Goal: Contribute content: Add original content to the website for others to see

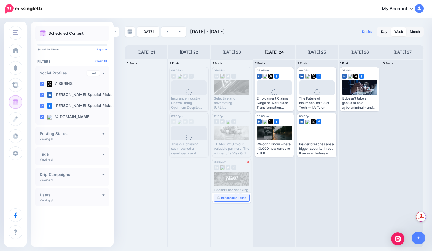
click at [220, 198] on img at bounding box center [218, 197] width 3 height 3
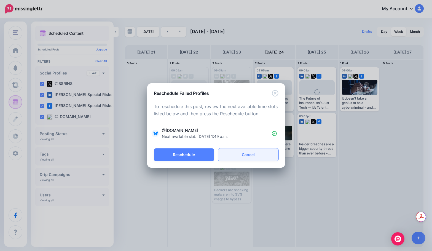
click at [233, 154] on link "Cancel" at bounding box center [248, 154] width 60 height 13
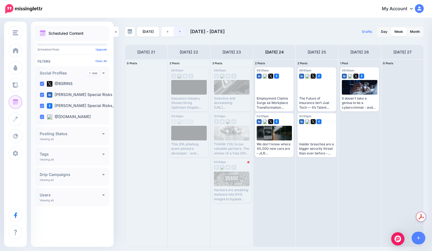
click at [181, 34] on link at bounding box center [180, 32] width 12 height 10
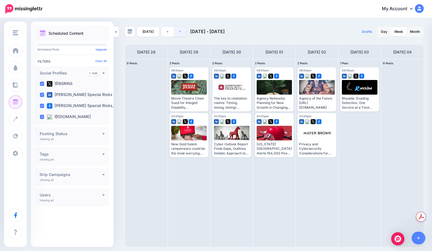
click at [174, 32] on link at bounding box center [180, 32] width 12 height 10
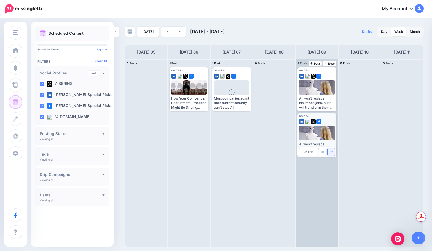
click at [329, 150] on button "button" at bounding box center [330, 151] width 7 height 7
click at [335, 171] on link "Delete Post" at bounding box center [344, 169] width 29 height 6
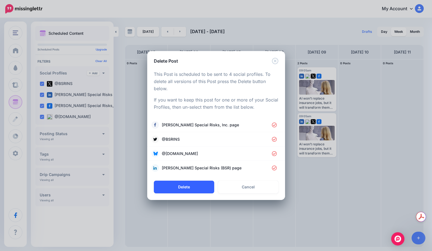
click at [197, 181] on button "Delete" at bounding box center [184, 187] width 60 height 13
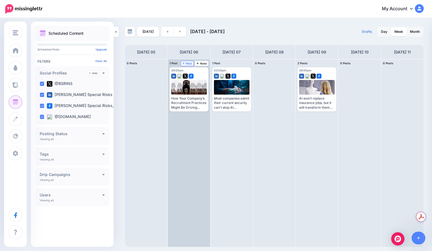
click at [185, 62] on icon at bounding box center [183, 63] width 2 height 3
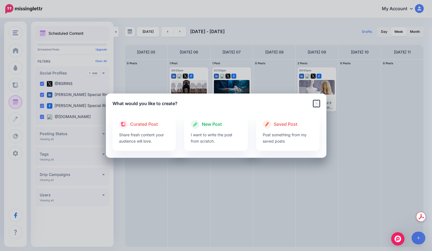
click at [318, 104] on icon "Close" at bounding box center [316, 103] width 7 height 7
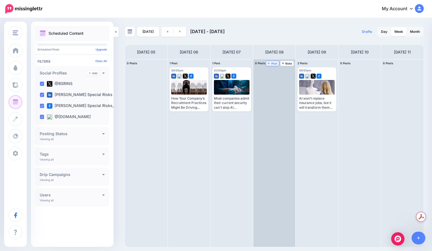
click at [271, 63] on span "Post" at bounding box center [273, 63] width 10 height 3
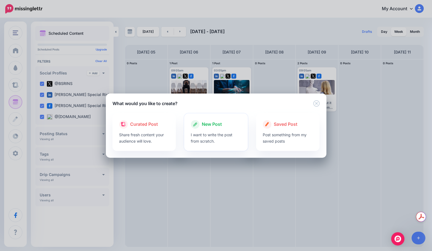
click at [215, 123] on span "New Post" at bounding box center [212, 124] width 20 height 7
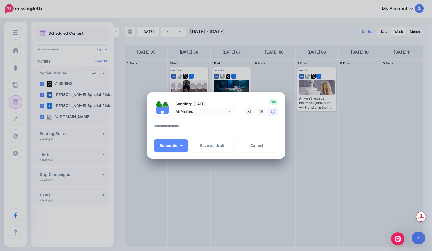
click at [210, 126] on textarea at bounding box center [217, 127] width 127 height 11
paste textarea "**********"
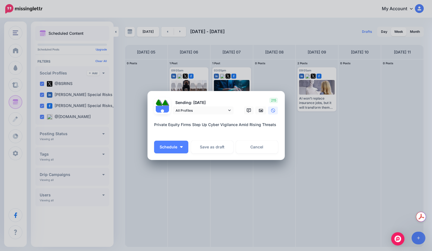
paste textarea "**********"
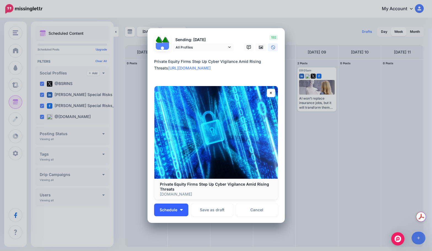
type textarea "**********"
click at [185, 205] on button "Schedule" at bounding box center [171, 209] width 34 height 13
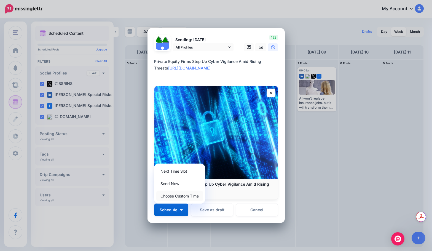
click at [187, 197] on link "Choose Custom Time" at bounding box center [179, 195] width 47 height 11
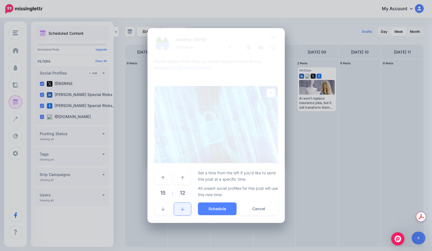
click at [181, 207] on icon at bounding box center [182, 209] width 3 height 4
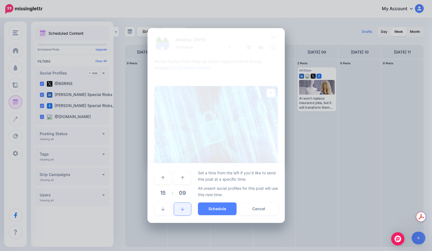
click at [181, 207] on icon at bounding box center [182, 209] width 3 height 4
click at [209, 207] on button "Schedule" at bounding box center [217, 208] width 39 height 13
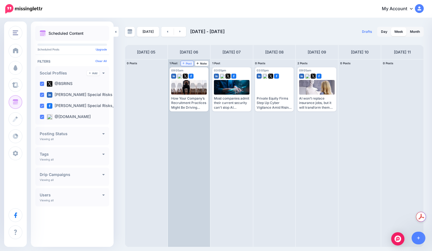
click at [188, 62] on span "Post" at bounding box center [187, 63] width 10 height 3
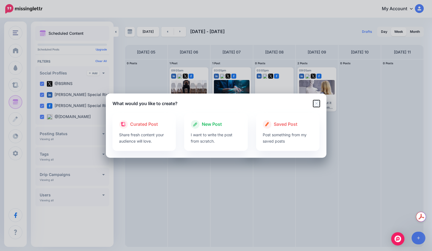
click at [317, 102] on icon "Close" at bounding box center [316, 103] width 6 height 6
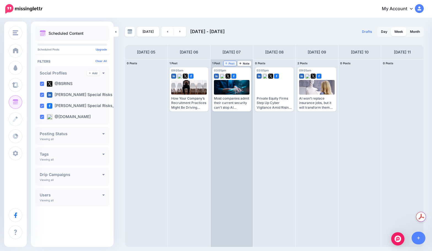
click at [227, 64] on icon at bounding box center [226, 63] width 2 height 3
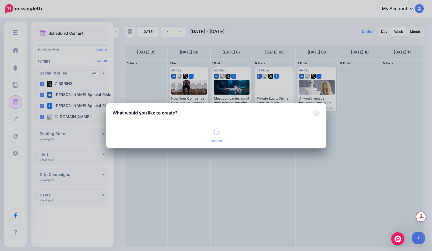
click at [0, 0] on div "New Post I want to write the post from scratch." at bounding box center [0, 0] width 0 height 0
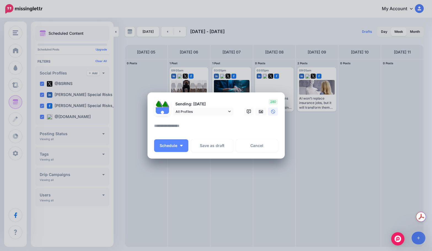
click at [212, 128] on textarea at bounding box center [217, 127] width 127 height 11
paste textarea "**********"
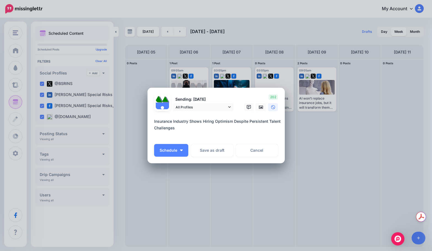
paste textarea "**********"
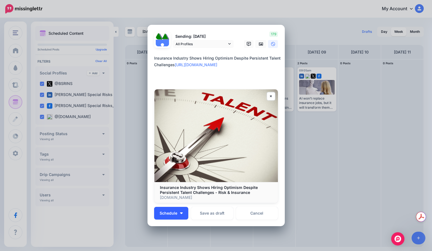
type textarea "**********"
click at [178, 208] on button "Schedule" at bounding box center [171, 213] width 34 height 13
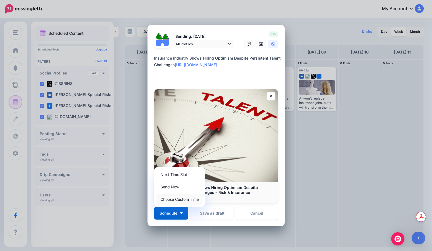
click at [180, 201] on link "Choose Custom Time" at bounding box center [179, 199] width 47 height 11
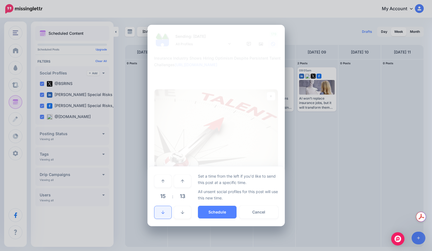
click at [166, 209] on link at bounding box center [162, 212] width 17 height 13
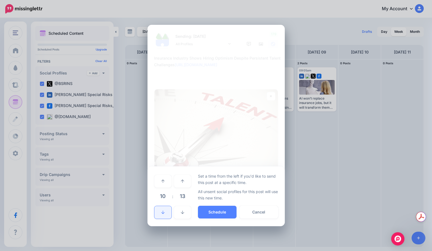
click at [166, 209] on link at bounding box center [162, 212] width 17 height 13
click at [182, 211] on icon at bounding box center [182, 212] width 3 height 4
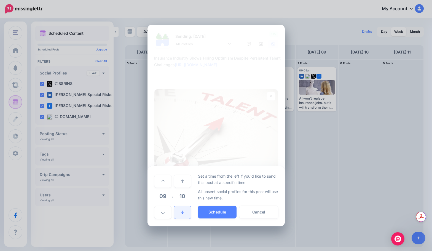
click at [182, 211] on icon at bounding box center [182, 212] width 3 height 4
click at [210, 212] on button "Schedule" at bounding box center [217, 212] width 39 height 13
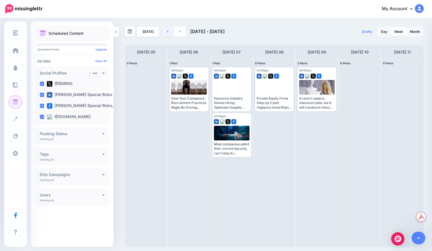
click at [168, 30] on link at bounding box center [167, 32] width 12 height 10
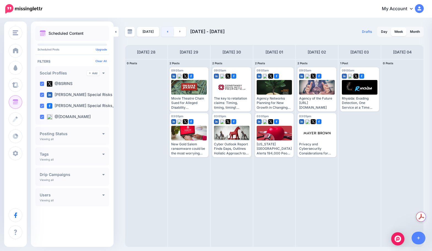
click at [165, 33] on link at bounding box center [167, 32] width 12 height 10
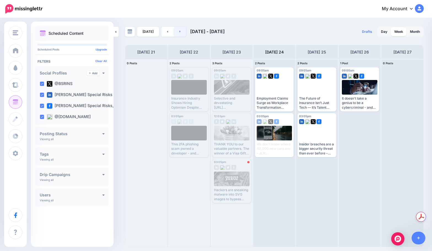
click at [176, 31] on link at bounding box center [180, 32] width 12 height 10
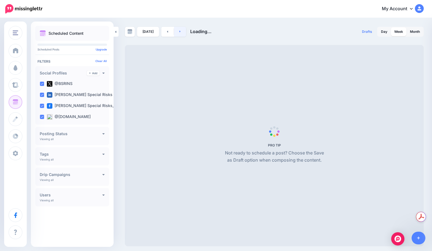
click at [176, 31] on link at bounding box center [180, 32] width 12 height 10
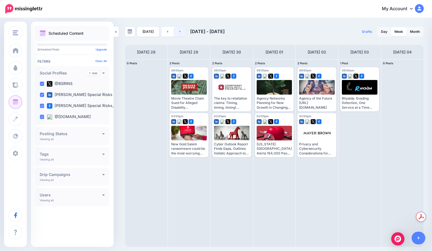
click at [176, 31] on link at bounding box center [180, 32] width 12 height 10
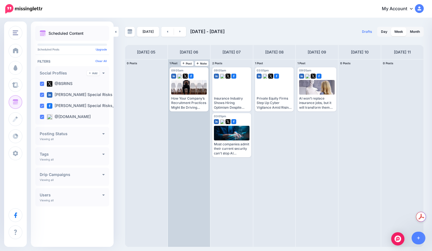
click at [189, 61] on div "1 Post 06 Note Post" at bounding box center [189, 63] width 42 height 8
click at [187, 63] on span "Post" at bounding box center [187, 63] width 10 height 3
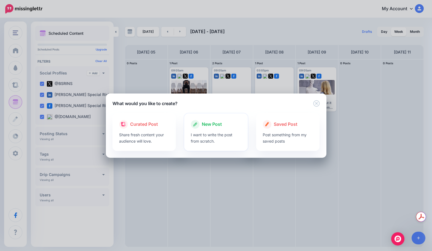
click at [210, 127] on span "New Post" at bounding box center [212, 124] width 20 height 7
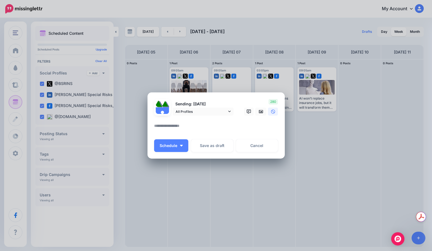
click at [206, 124] on textarea at bounding box center [217, 127] width 127 height 11
paste textarea "**********"
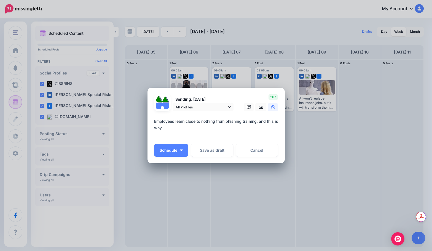
paste textarea "**********"
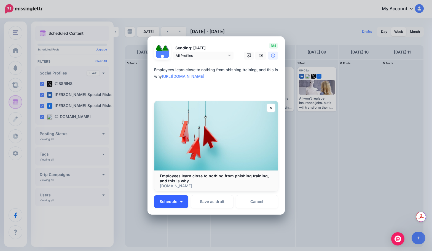
type textarea "**********"
click at [179, 205] on button "Schedule" at bounding box center [171, 201] width 34 height 13
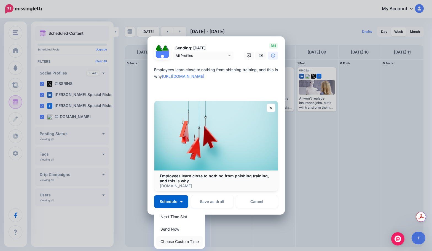
click at [176, 239] on link "Choose Custom Time" at bounding box center [179, 241] width 47 height 11
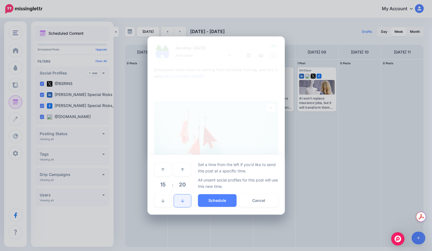
click at [183, 202] on icon at bounding box center [182, 201] width 3 height 4
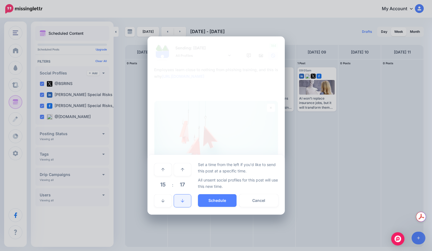
click at [183, 202] on icon at bounding box center [182, 201] width 3 height 4
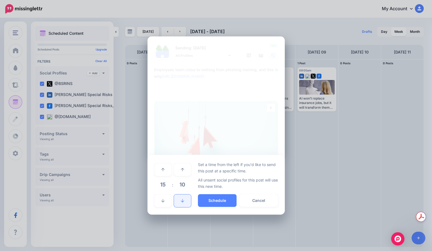
click at [183, 202] on icon at bounding box center [182, 201] width 3 height 4
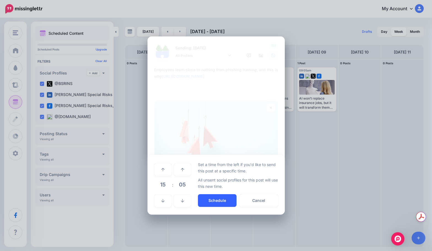
click at [208, 204] on button "Schedule" at bounding box center [217, 200] width 39 height 13
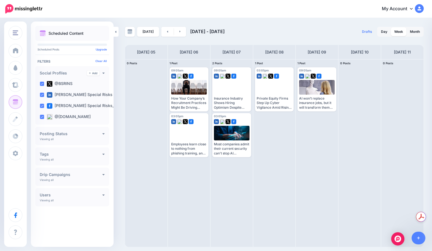
click at [168, 39] on div "[DATE] [DATE] - [DATE] Drafts 0 Day Week Month PRO TIP" at bounding box center [274, 137] width 307 height 220
click at [170, 32] on link at bounding box center [167, 32] width 12 height 10
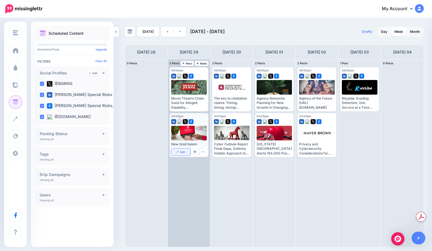
click at [181, 149] on link "Edit" at bounding box center [180, 151] width 19 height 7
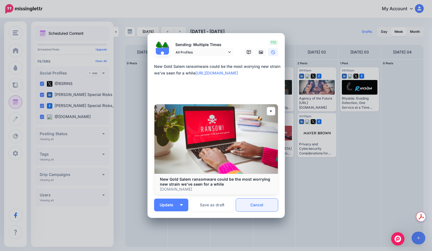
click at [258, 202] on link "Cancel" at bounding box center [257, 204] width 42 height 13
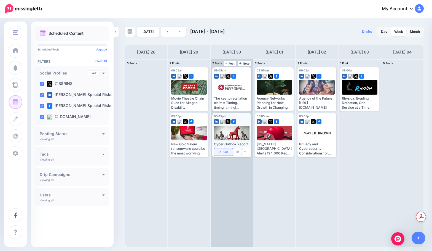
click at [221, 154] on link "Edit" at bounding box center [223, 151] width 19 height 7
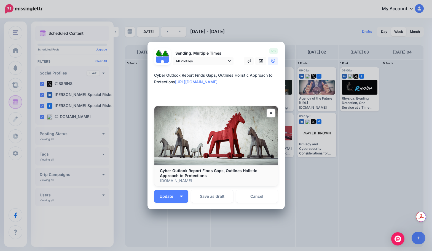
click at [213, 162] on img at bounding box center [215, 135] width 123 height 59
click at [168, 162] on img at bounding box center [215, 135] width 123 height 59
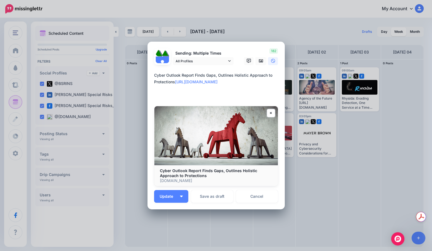
click at [184, 96] on textarea "**********" at bounding box center [217, 85] width 127 height 26
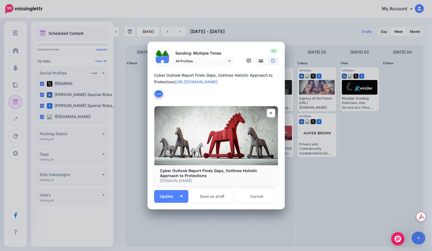
paste textarea "**********"
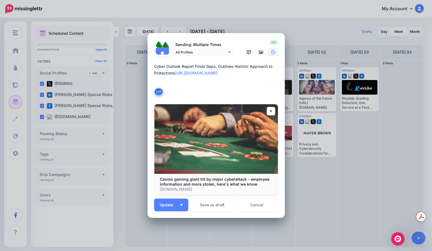
click at [177, 69] on textarea "**********" at bounding box center [217, 79] width 127 height 33
drag, startPoint x: 176, startPoint y: 73, endPoint x: 149, endPoint y: 63, distance: 28.9
click at [149, 63] on div "Loading Sending: Multiple Times All Profiles [DATE] 15:05" at bounding box center [215, 125] width 137 height 185
paste textarea "**********"
type textarea "**********"
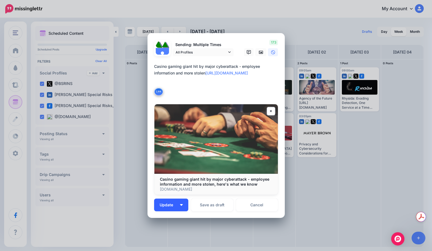
click at [180, 204] on img "button" at bounding box center [181, 205] width 3 height 2
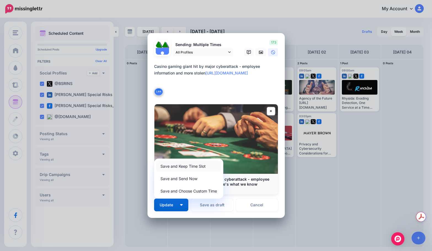
click at [192, 167] on link "Save and Keep Time Slot" at bounding box center [188, 166] width 65 height 11
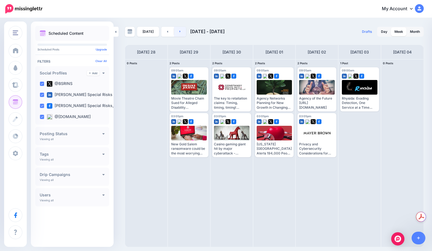
click at [184, 32] on link at bounding box center [180, 32] width 12 height 10
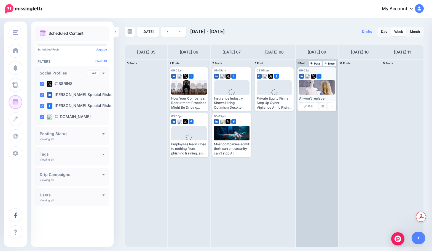
click at [308, 101] on div "Edit Manage Dates Assign to User Delete Post" at bounding box center [316, 106] width 39 height 10
click at [308, 103] on link "Edit" at bounding box center [308, 106] width 19 height 7
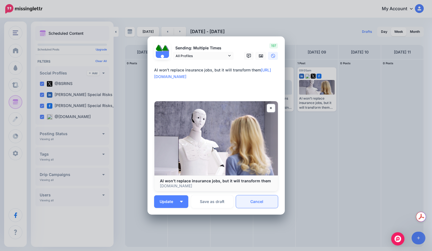
click at [268, 197] on link "Cancel" at bounding box center [257, 201] width 42 height 13
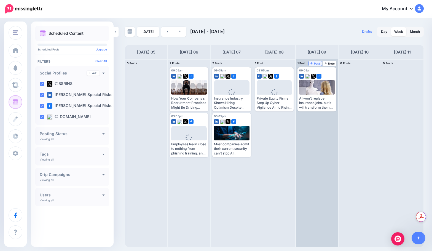
click at [318, 63] on span "Post" at bounding box center [315, 63] width 10 height 3
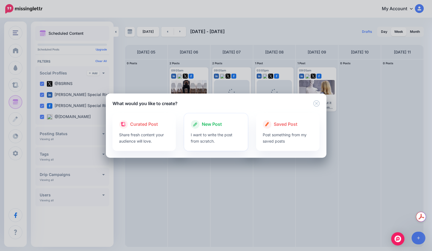
click at [205, 121] on span "New Post" at bounding box center [212, 124] width 20 height 7
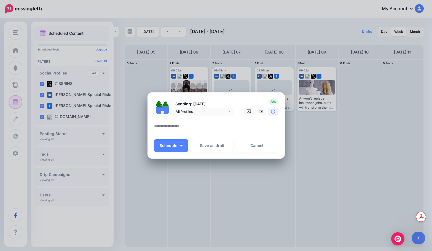
click at [198, 125] on textarea at bounding box center [217, 127] width 127 height 11
paste textarea "**********"
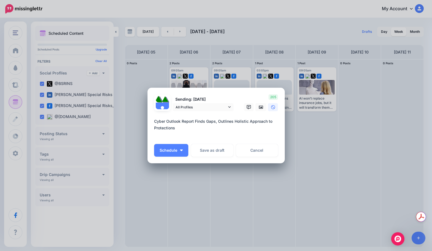
paste textarea "**********"
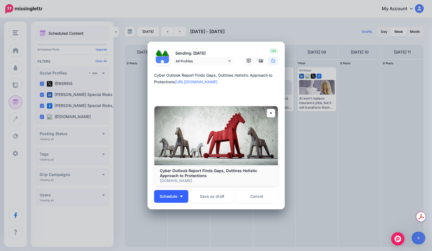
type textarea "**********"
click at [181, 197] on button "Schedule" at bounding box center [171, 196] width 34 height 13
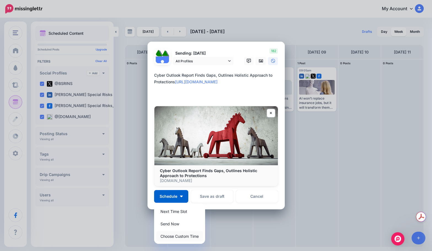
click at [174, 232] on link "Choose Custom Time" at bounding box center [179, 236] width 47 height 11
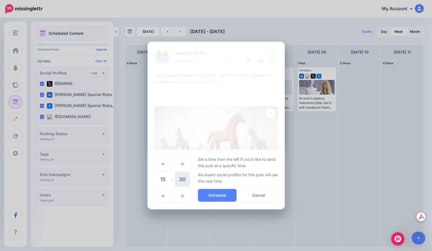
click at [184, 179] on span "30" at bounding box center [182, 179] width 15 height 15
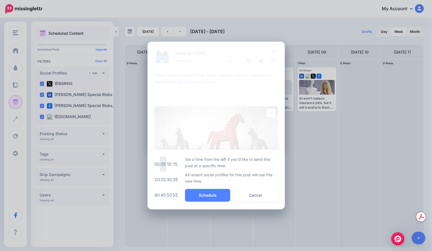
click at [164, 165] on td "05" at bounding box center [163, 163] width 6 height 15
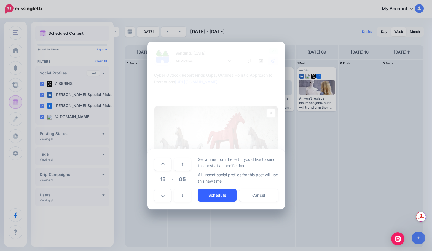
click at [212, 192] on button "Schedule" at bounding box center [217, 195] width 39 height 13
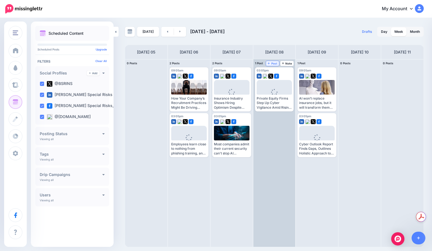
click at [276, 63] on span "Post" at bounding box center [273, 63] width 10 height 3
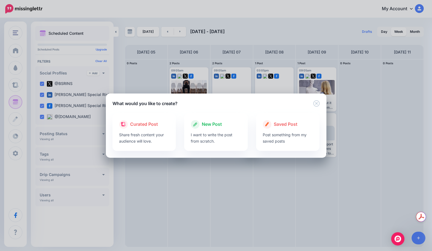
click at [230, 120] on div "New Post" at bounding box center [216, 124] width 50 height 9
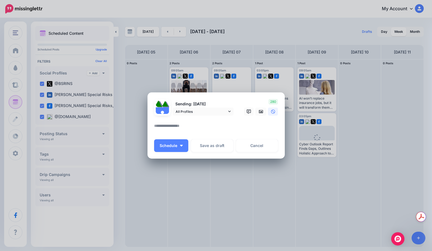
click at [216, 127] on textarea at bounding box center [217, 127] width 127 height 11
paste textarea "**********"
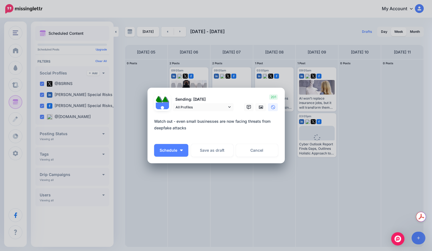
paste textarea "**********"
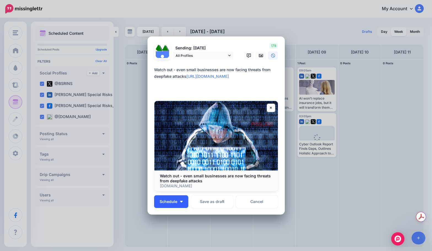
type textarea "**********"
click at [178, 200] on button "Schedule" at bounding box center [171, 201] width 34 height 13
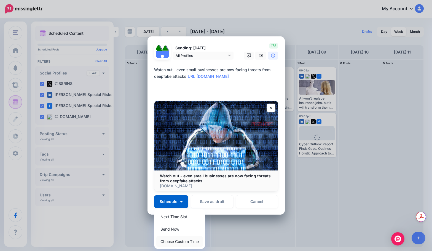
click at [174, 236] on link "Choose Custom Time" at bounding box center [179, 241] width 47 height 11
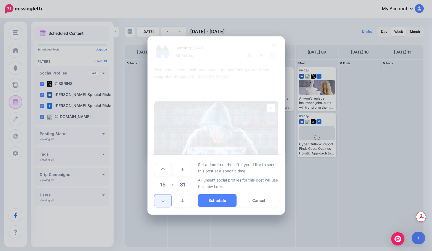
click at [164, 204] on link at bounding box center [162, 200] width 17 height 13
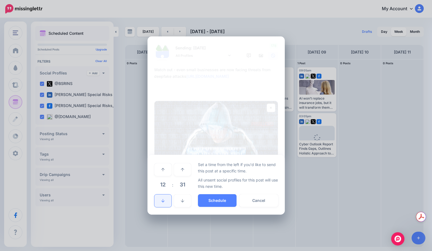
click at [164, 204] on link at bounding box center [162, 200] width 17 height 13
click at [179, 195] on link at bounding box center [182, 200] width 17 height 13
drag, startPoint x: 180, startPoint y: 187, endPoint x: 177, endPoint y: 184, distance: 4.1
click at [180, 186] on span "30" at bounding box center [182, 184] width 15 height 15
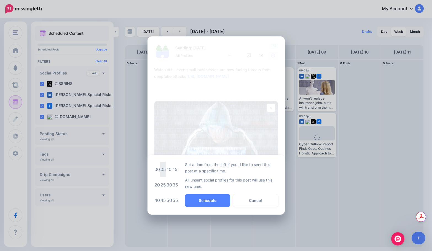
click at [162, 175] on td "05" at bounding box center [163, 169] width 6 height 15
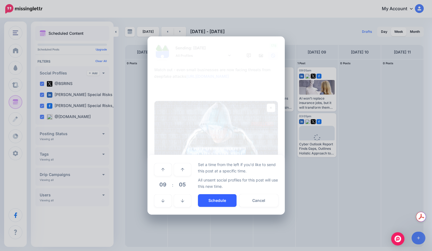
click at [211, 204] on button "Schedule" at bounding box center [217, 200] width 39 height 13
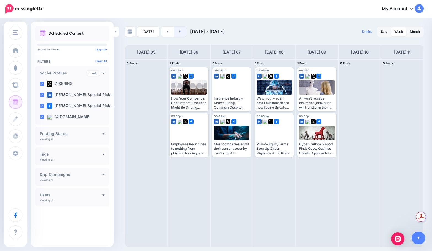
click at [179, 34] on link at bounding box center [180, 32] width 12 height 10
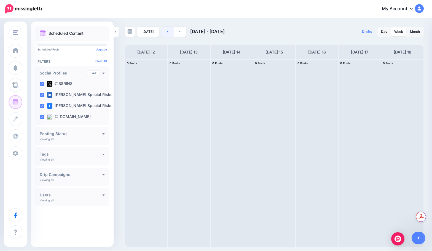
click at [171, 32] on link at bounding box center [167, 32] width 12 height 10
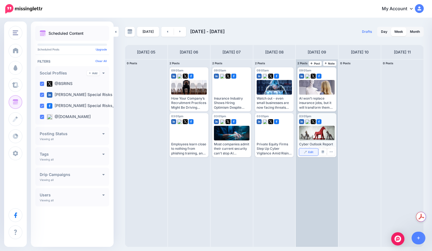
click at [303, 150] on link "Edit" at bounding box center [308, 151] width 19 height 7
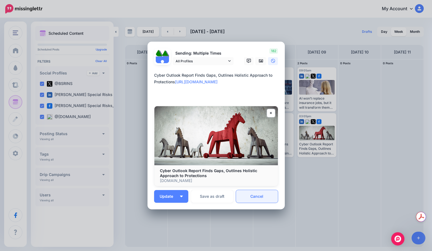
click at [269, 194] on link "Cancel" at bounding box center [257, 196] width 42 height 13
